Goal: Task Accomplishment & Management: Complete application form

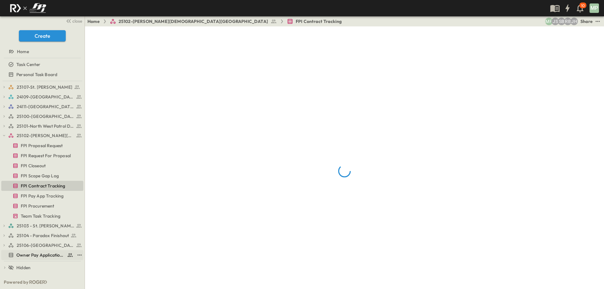
click at [38, 252] on span "Owner Pay Application Tracking" at bounding box center [40, 255] width 48 height 6
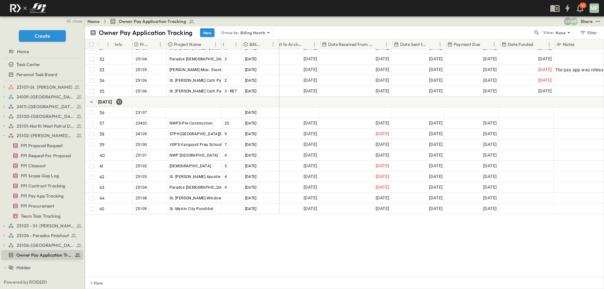
scroll to position [375, 74]
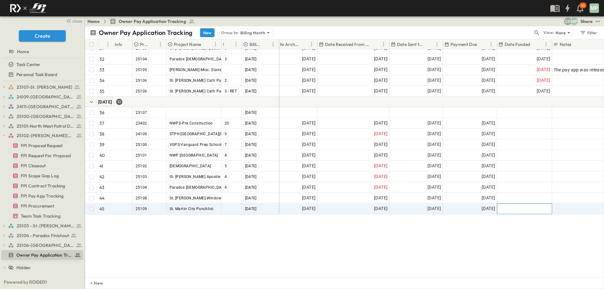
click at [537, 205] on div at bounding box center [524, 209] width 54 height 10
click at [537, 206] on input "text" at bounding box center [519, 209] width 41 height 6
type input "**********"
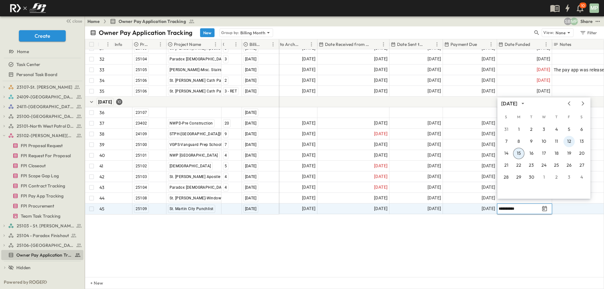
click at [571, 141] on button "12" at bounding box center [569, 141] width 11 height 11
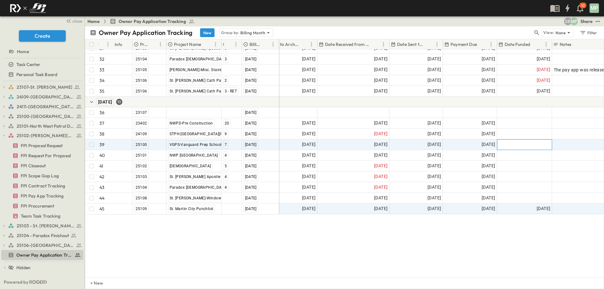
click at [543, 140] on div at bounding box center [524, 145] width 54 height 10
click at [519, 201] on button "15" at bounding box center [518, 201] width 11 height 11
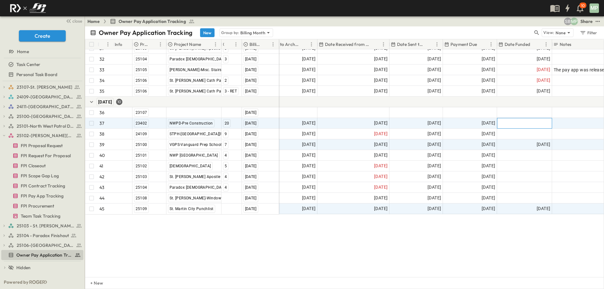
click at [538, 120] on div at bounding box center [524, 123] width 54 height 10
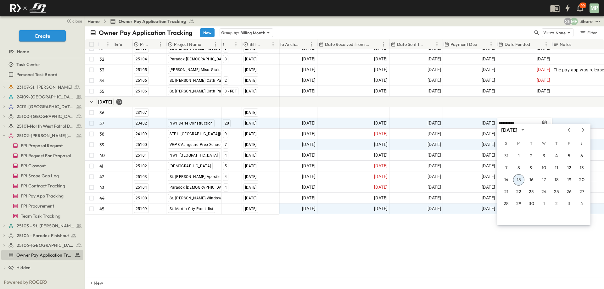
click at [538, 120] on input "**********" at bounding box center [519, 123] width 41 height 6
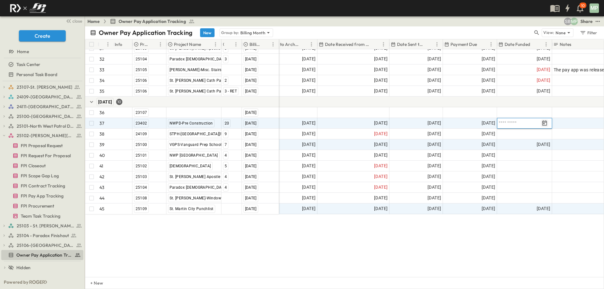
click at [547, 120] on icon "Tracking Date Menu" at bounding box center [544, 123] width 6 height 6
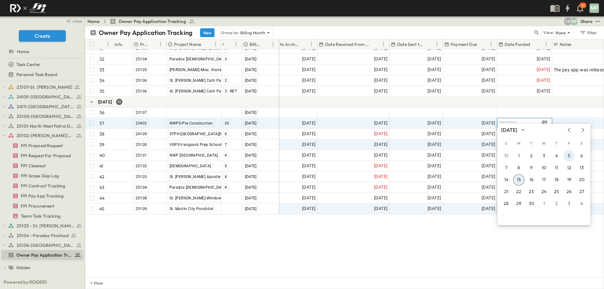
click at [569, 156] on button "5" at bounding box center [569, 155] width 11 height 11
